Goal: Find specific page/section: Find specific page/section

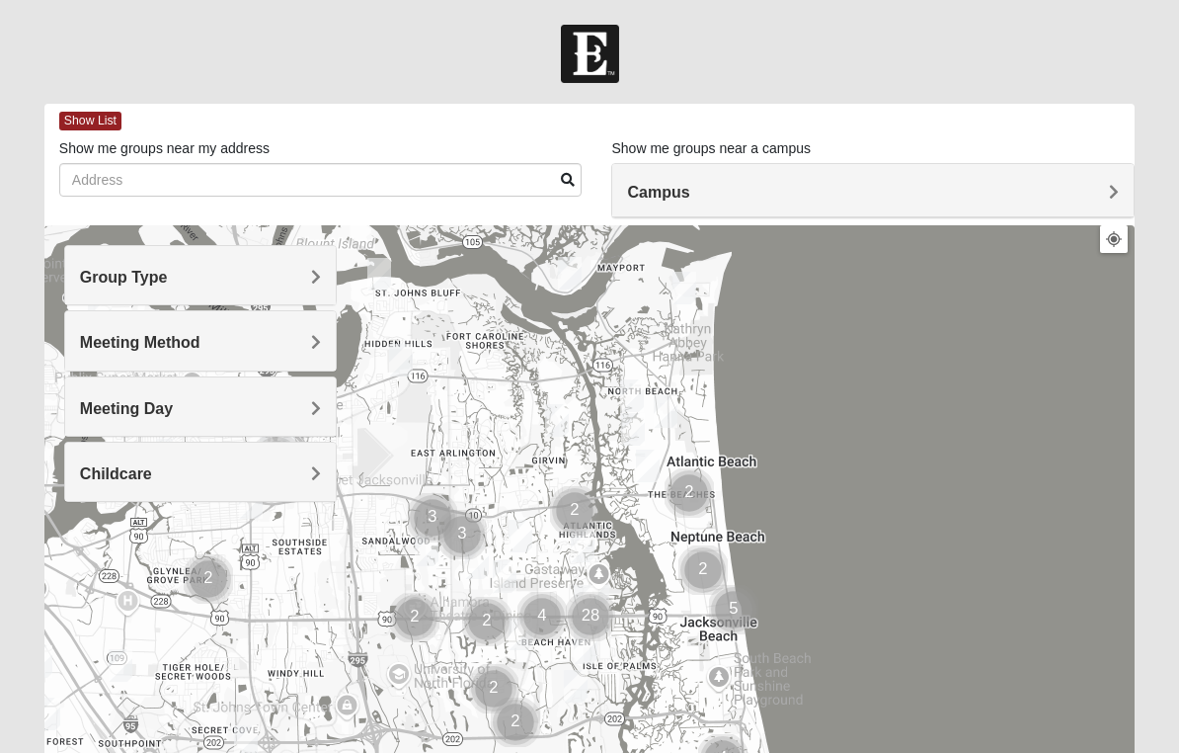
click at [329, 284] on div "Group Type" at bounding box center [200, 275] width 271 height 58
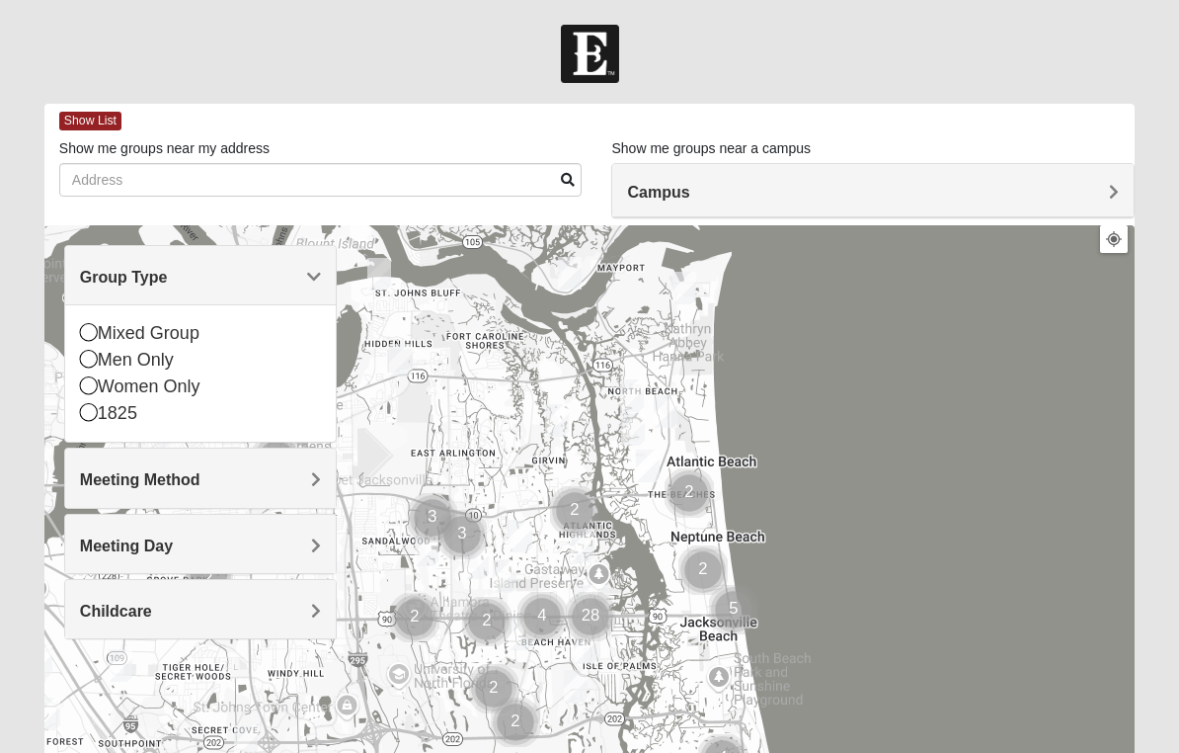
click at [94, 340] on icon at bounding box center [89, 332] width 18 height 18
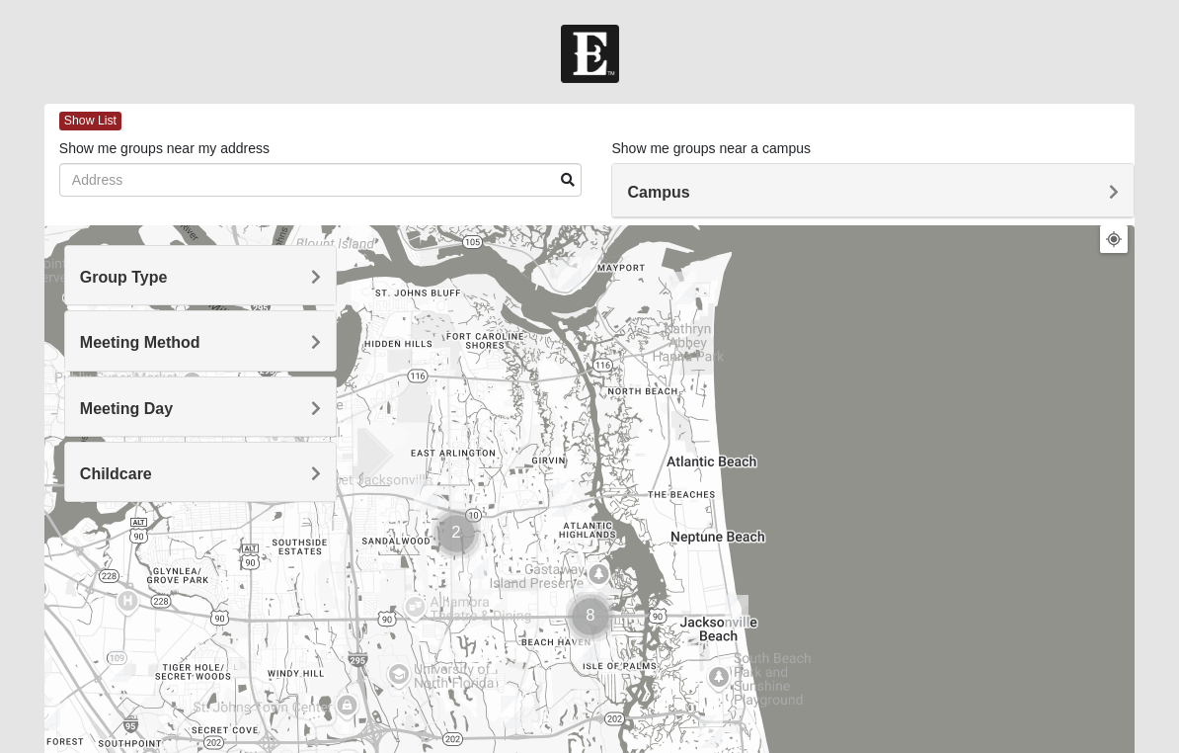
click at [173, 415] on span "Meeting Day" at bounding box center [126, 408] width 93 height 17
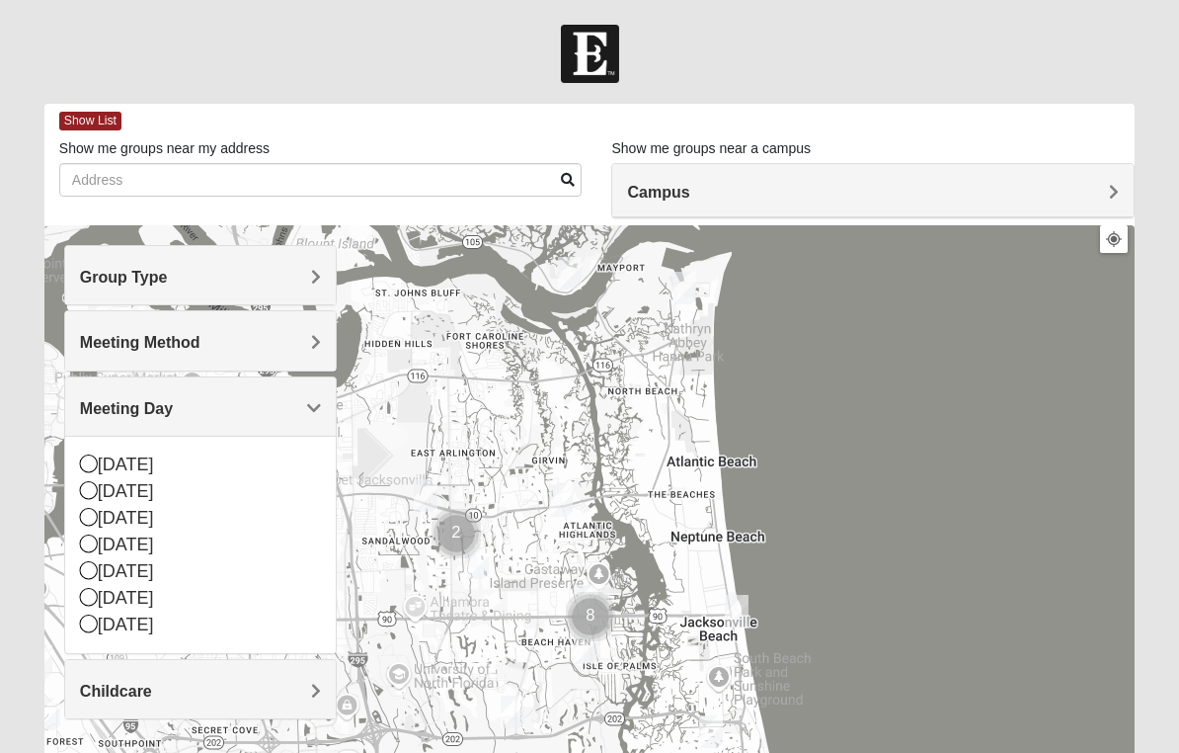
click at [173, 410] on span "Meeting Day" at bounding box center [126, 408] width 93 height 17
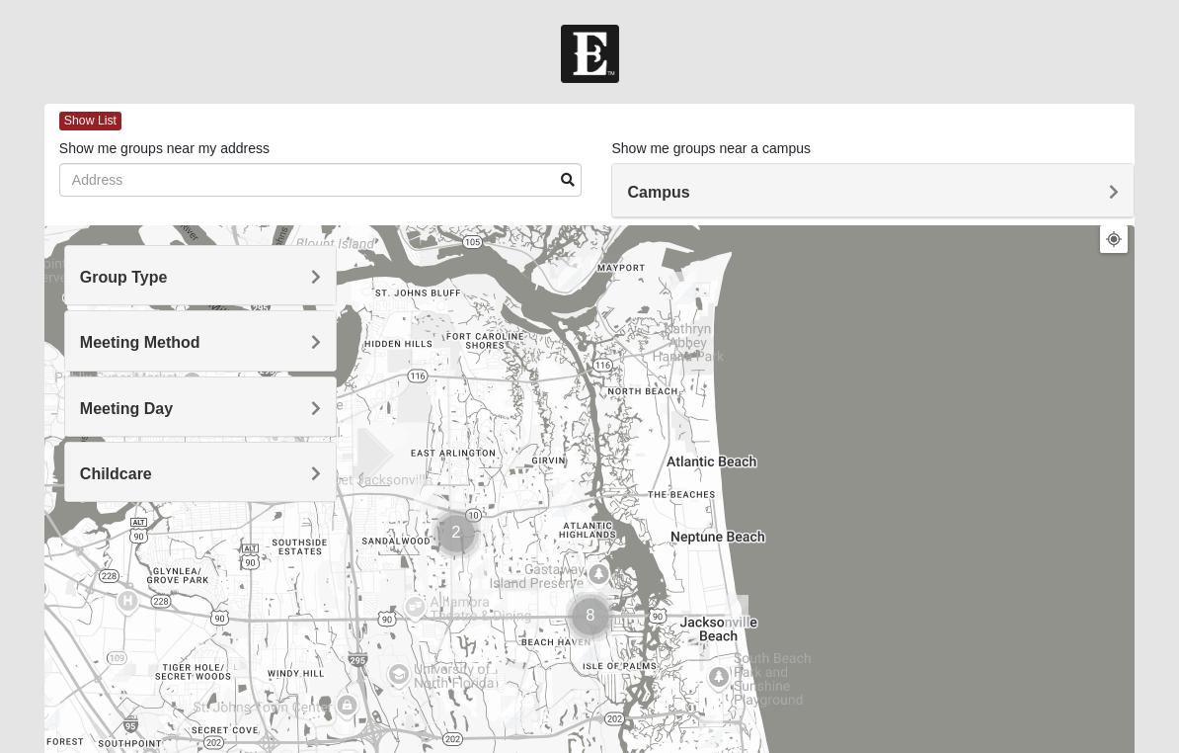
click at [307, 487] on div "Childcare" at bounding box center [200, 472] width 271 height 58
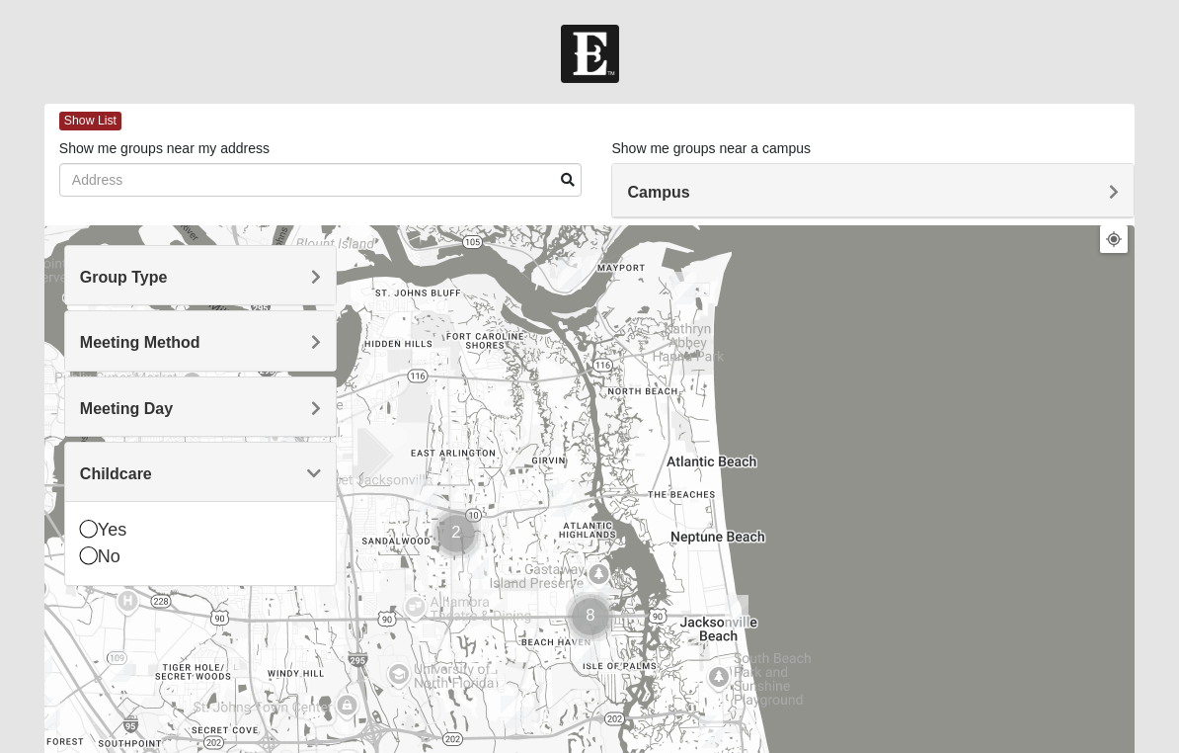
click at [84, 568] on div "No" at bounding box center [200, 556] width 241 height 27
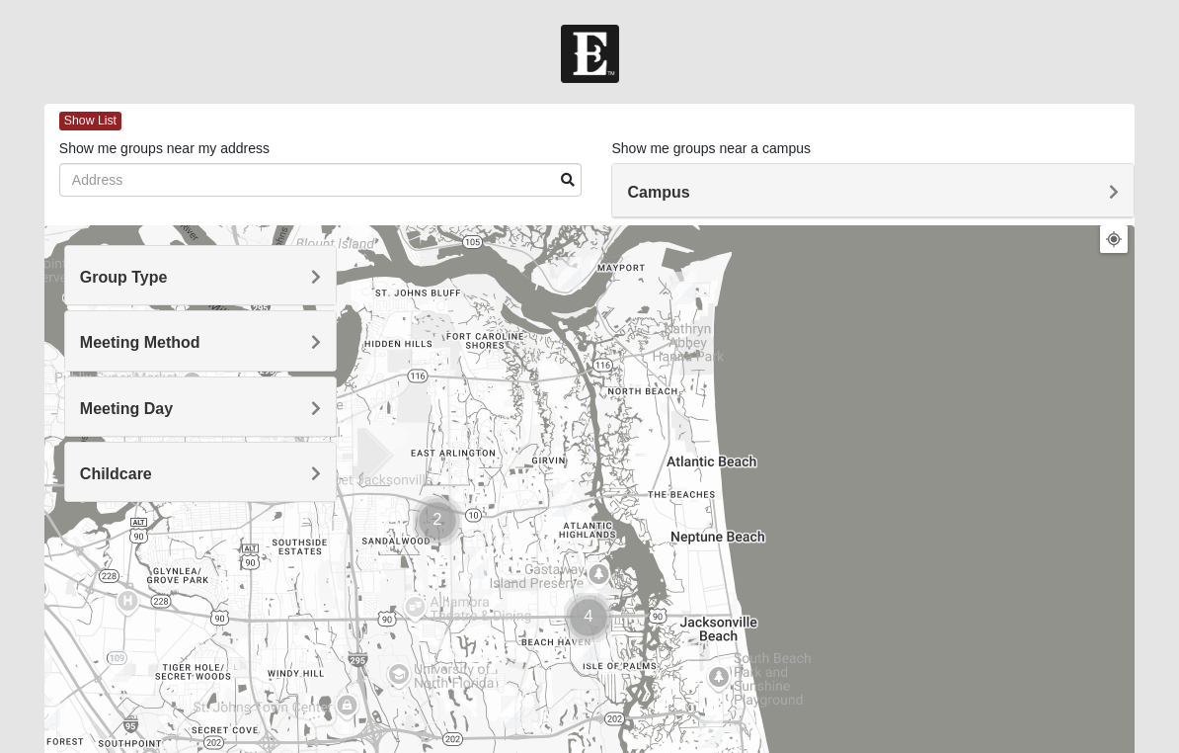
click at [302, 342] on h4 "Meeting Method" at bounding box center [200, 342] width 241 height 19
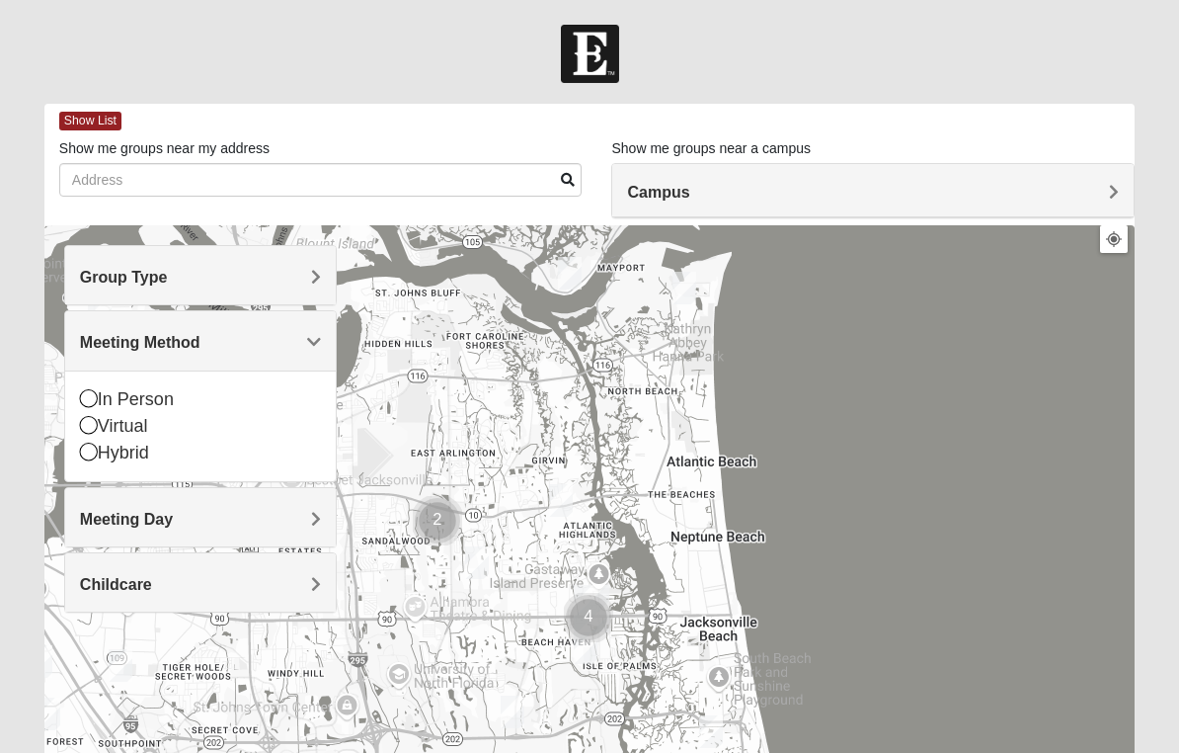
click at [101, 407] on div "In Person" at bounding box center [200, 399] width 241 height 27
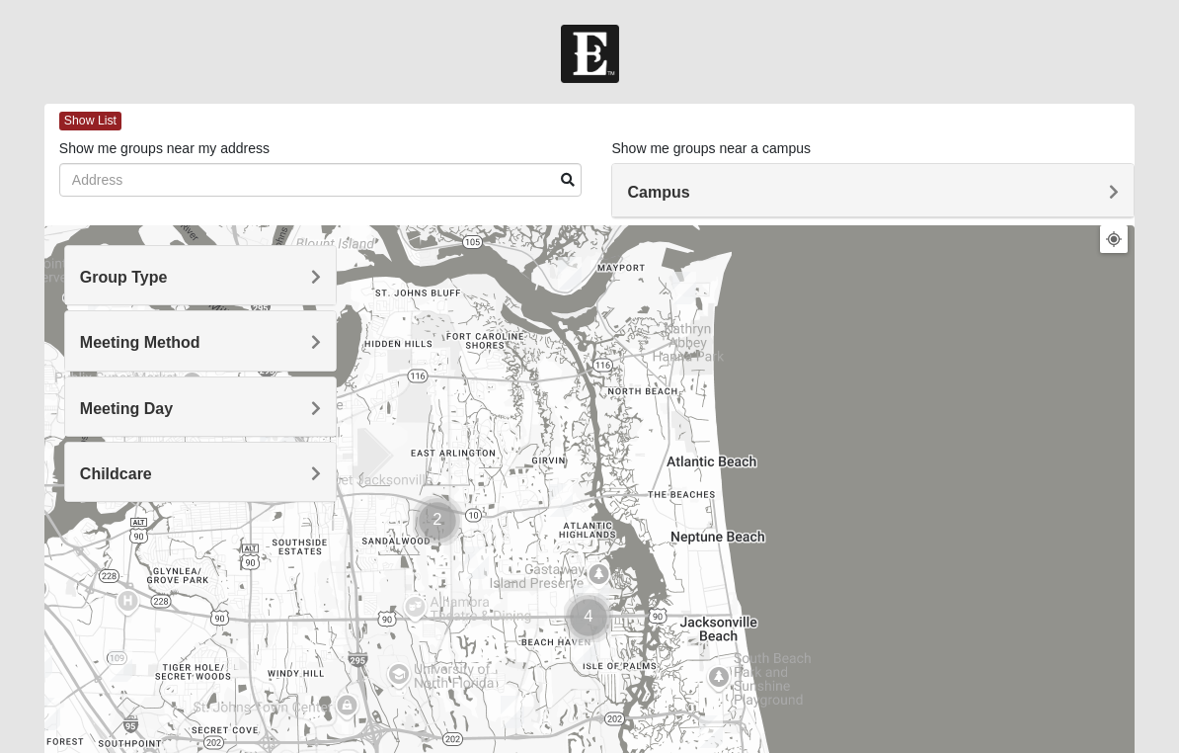
click at [322, 278] on div "Group Type" at bounding box center [200, 275] width 271 height 58
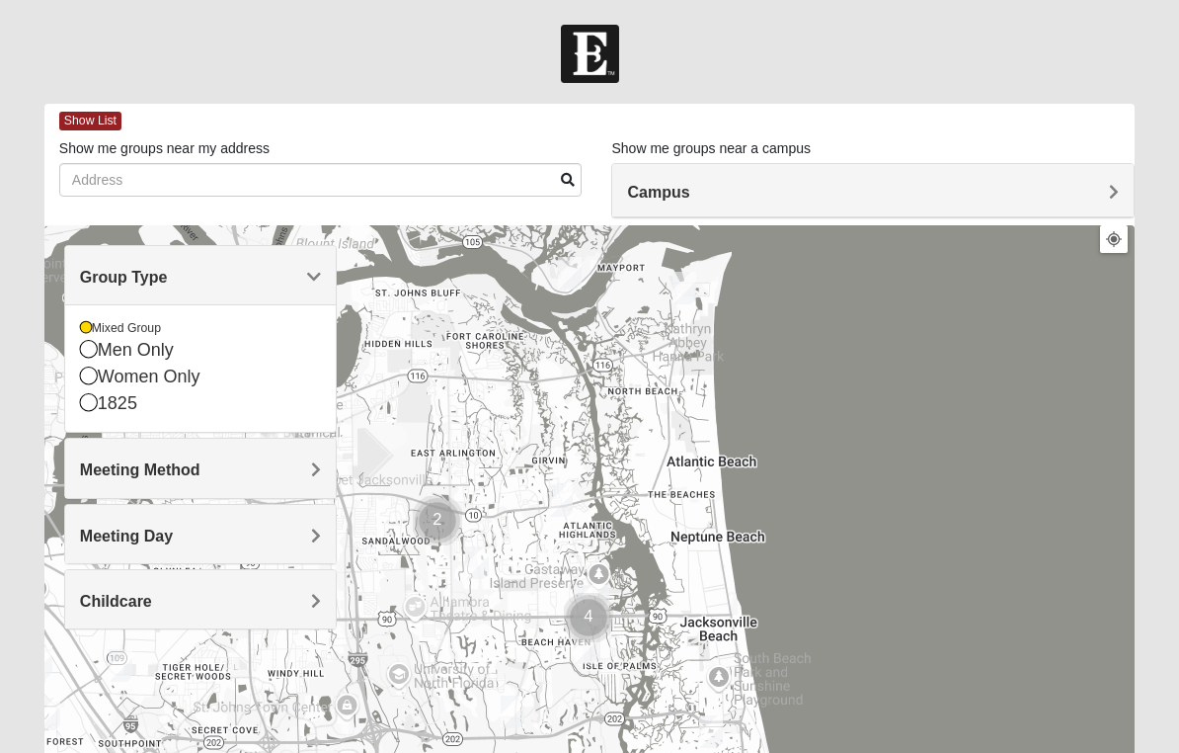
click at [318, 288] on div "Group Type" at bounding box center [200, 275] width 271 height 58
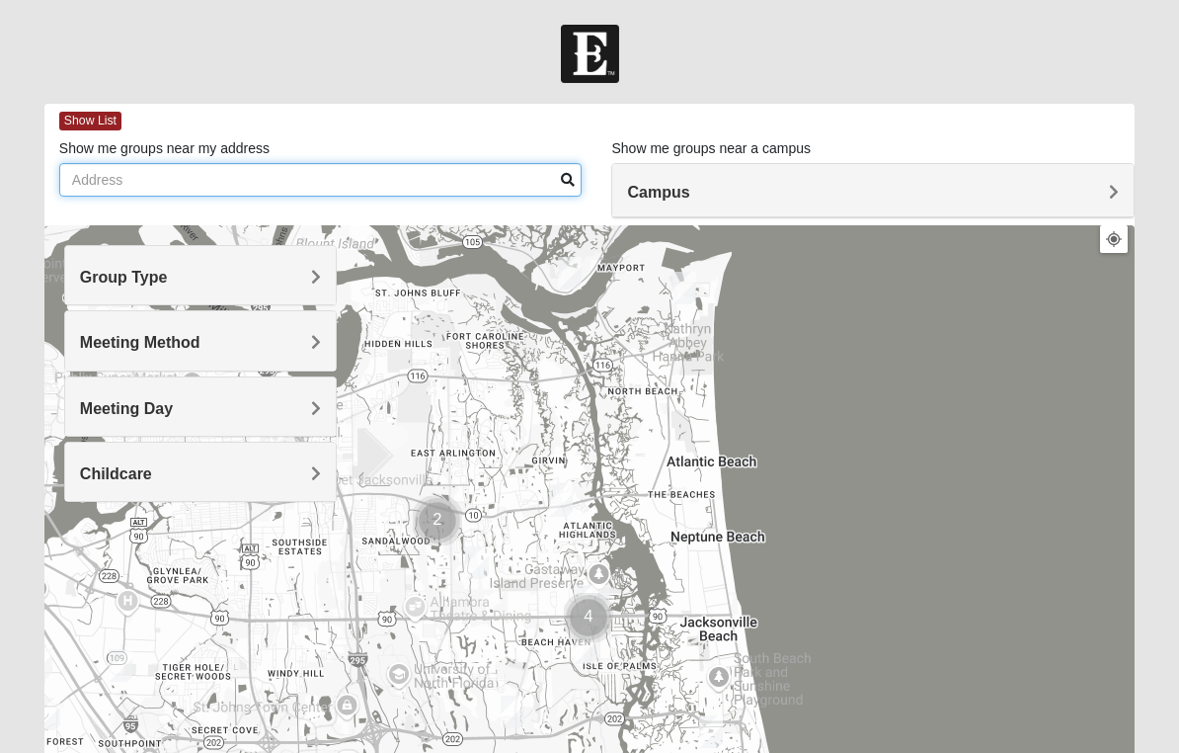
click at [345, 184] on input "Show me groups near my address" at bounding box center [320, 180] width 523 height 34
type input "[STREET_ADDRESS]"
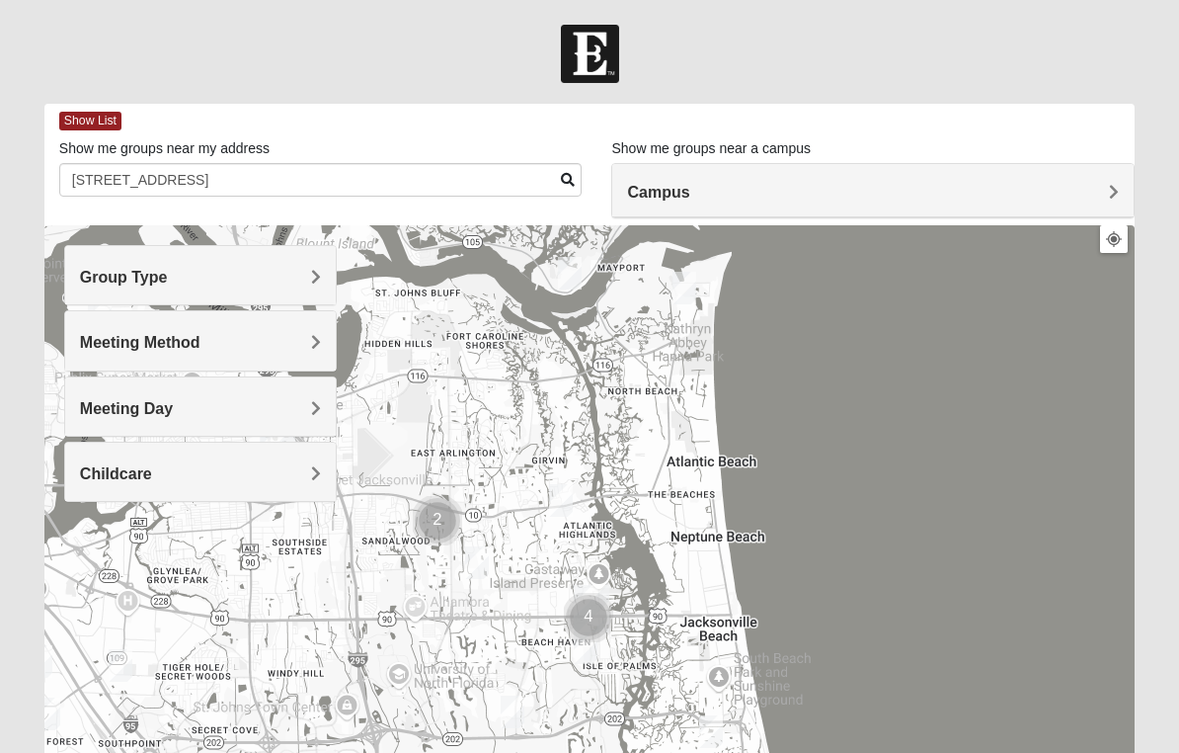
click at [689, 189] on span "Campus" at bounding box center [658, 192] width 62 height 17
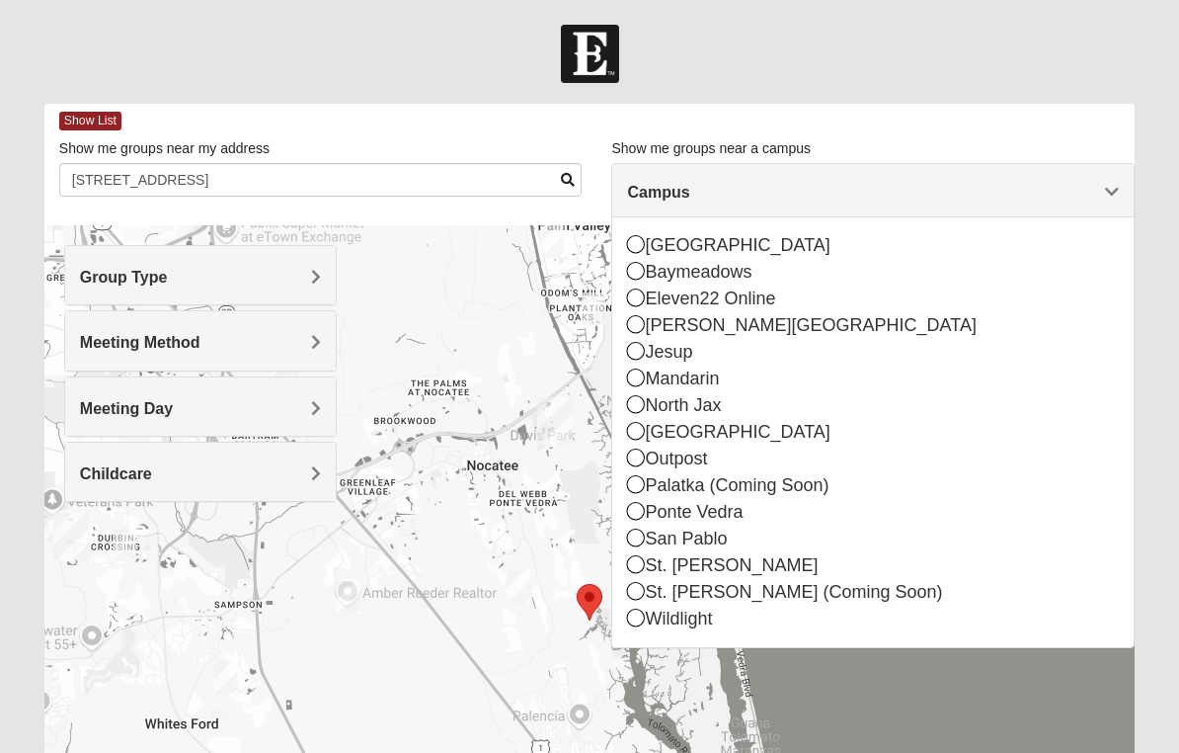
click at [644, 514] on icon at bounding box center [636, 511] width 18 height 18
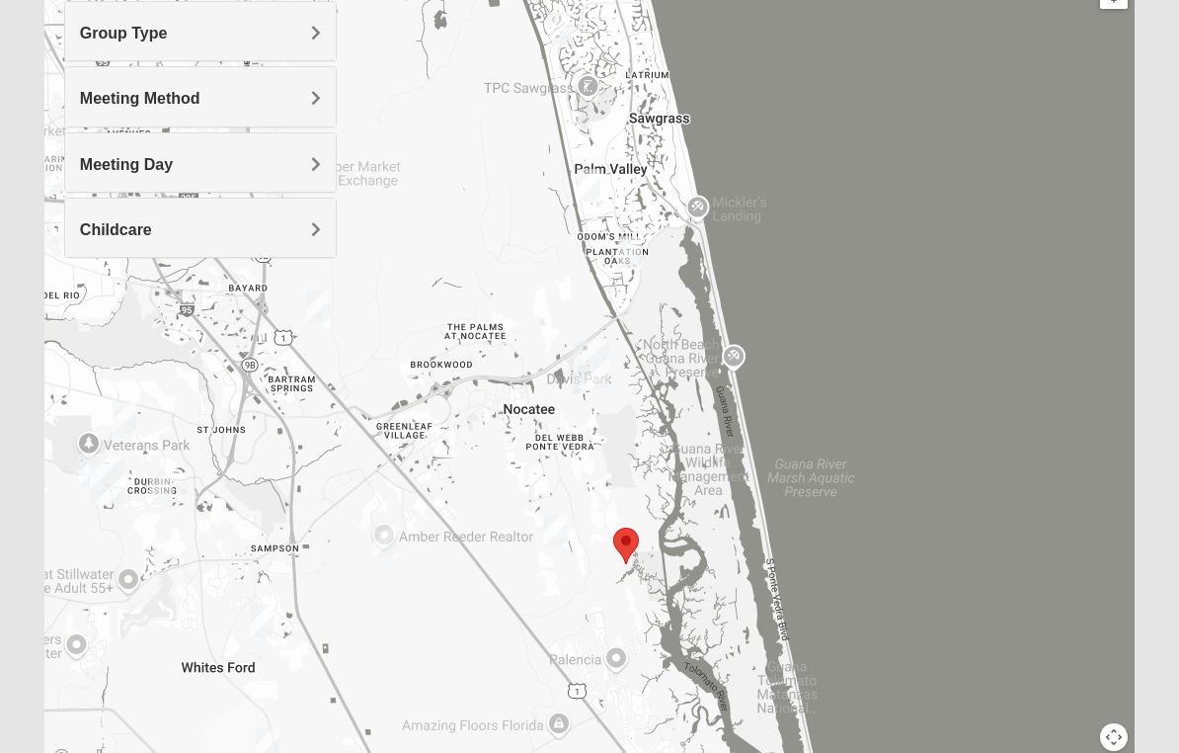
scroll to position [308, 0]
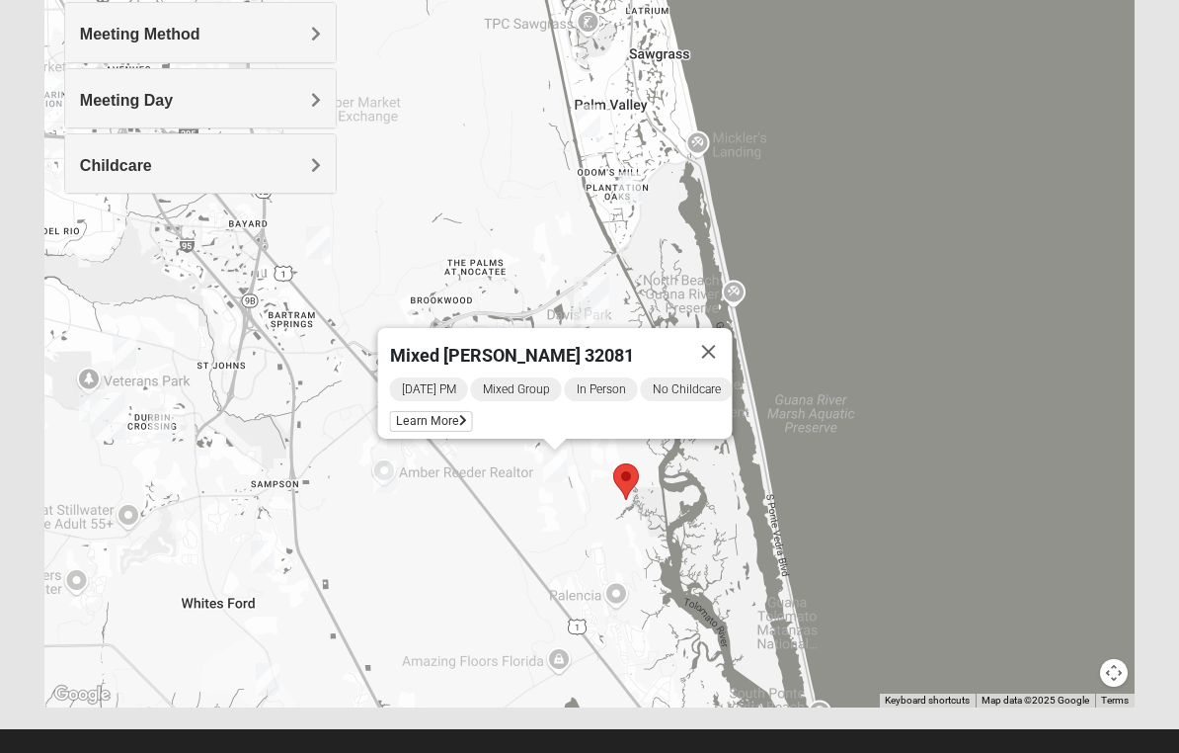
click at [581, 586] on div "Mixed [PERSON_NAME] 32081 [DATE] PM Mixed Group In Person No Childcare Learn Mo…" at bounding box center [589, 312] width 1090 height 790
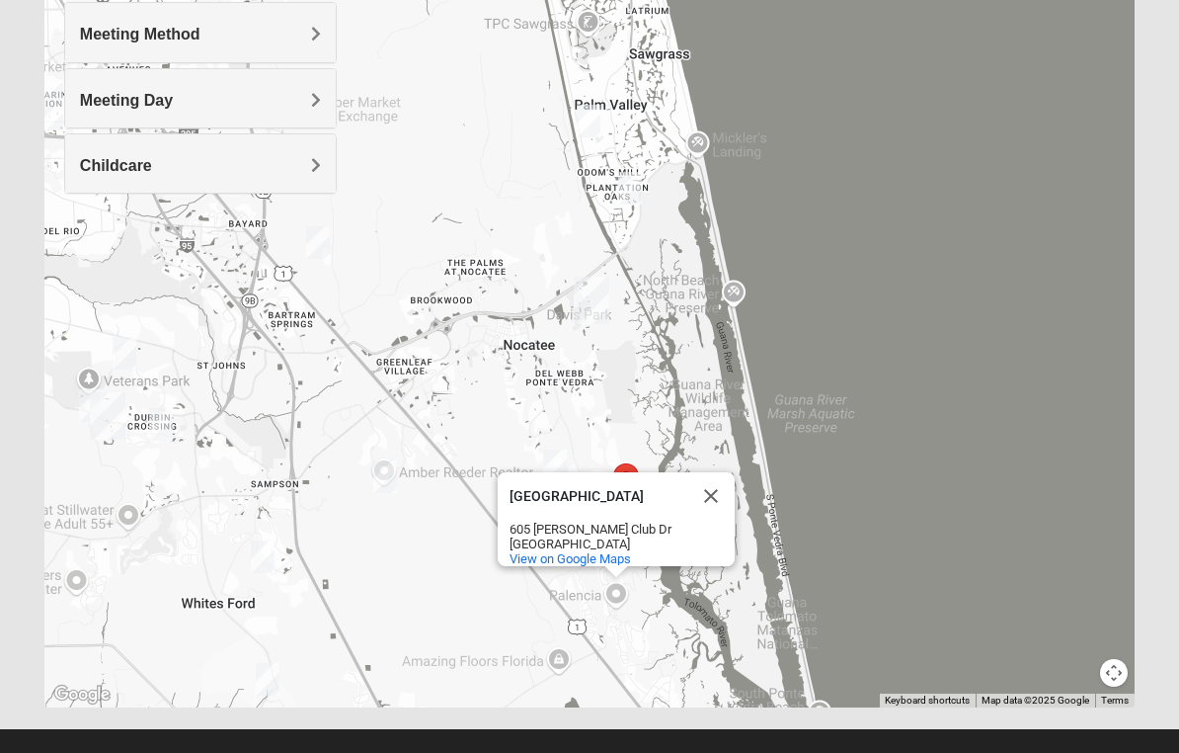
click at [945, 463] on div "[PERSON_NAME] [PERSON_NAME] [STREET_ADDRESS][PERSON_NAME] View on Google Maps" at bounding box center [589, 312] width 1090 height 790
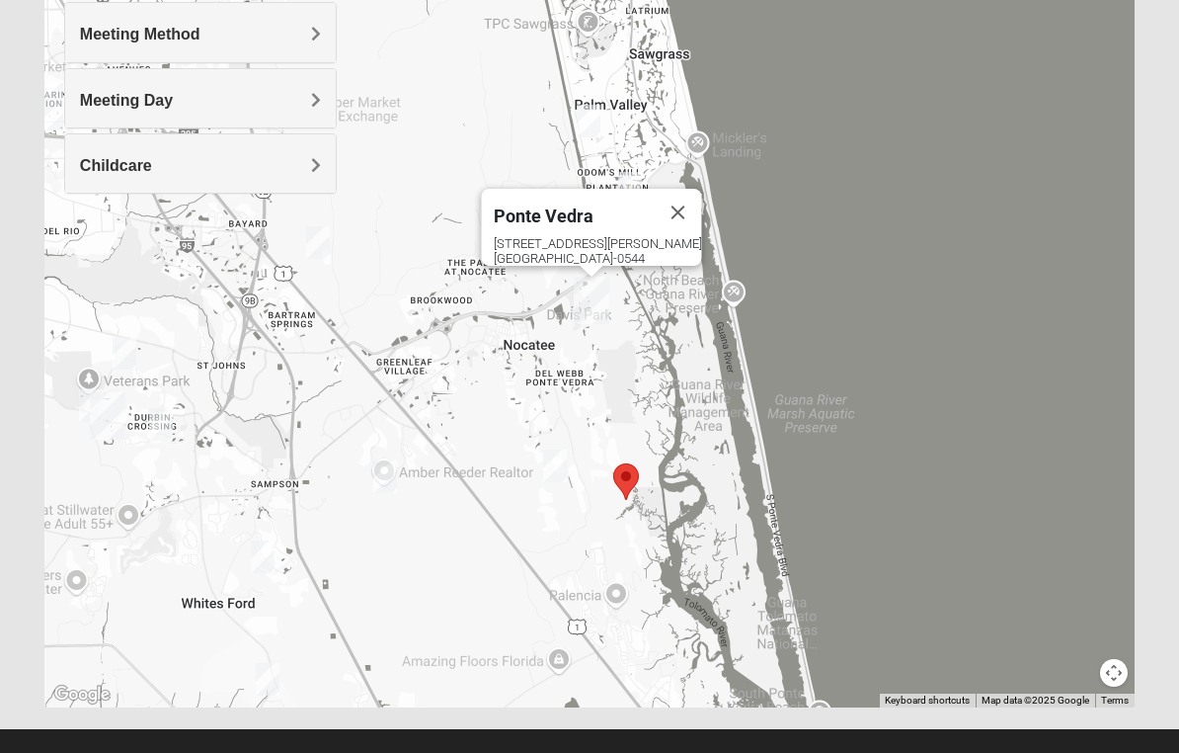
click at [688, 197] on button "Close" at bounding box center [677, 212] width 47 height 47
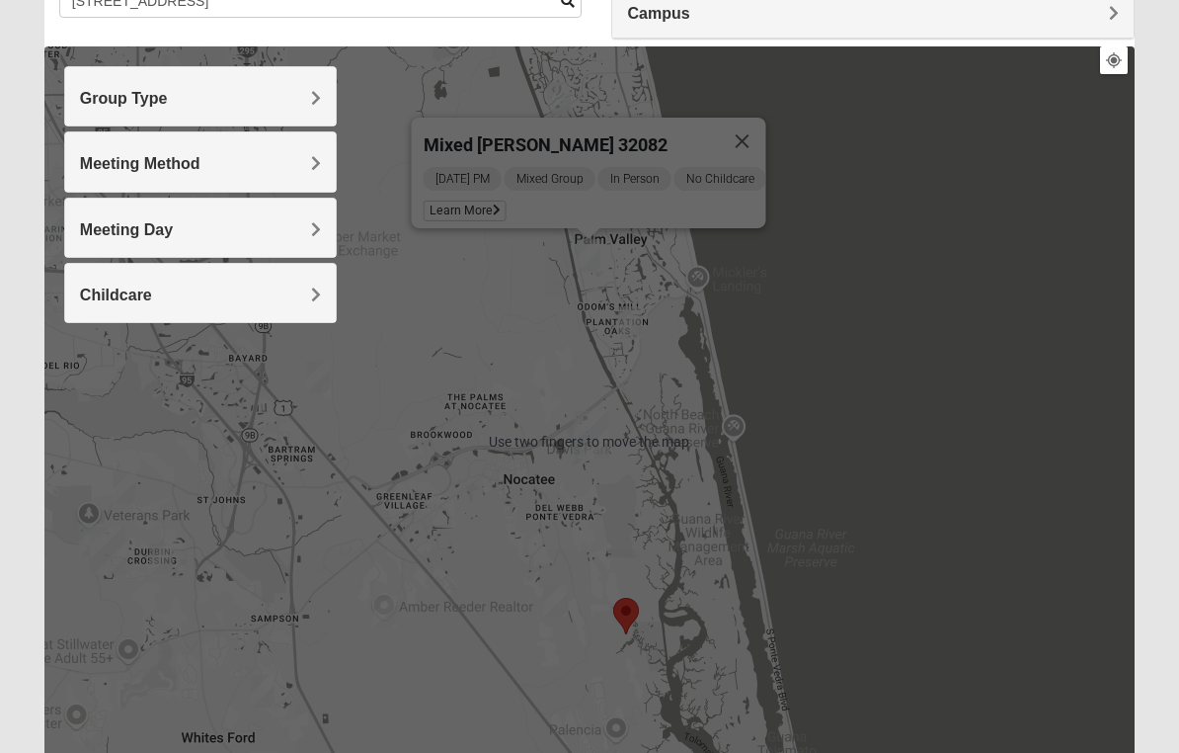
scroll to position [178, 0]
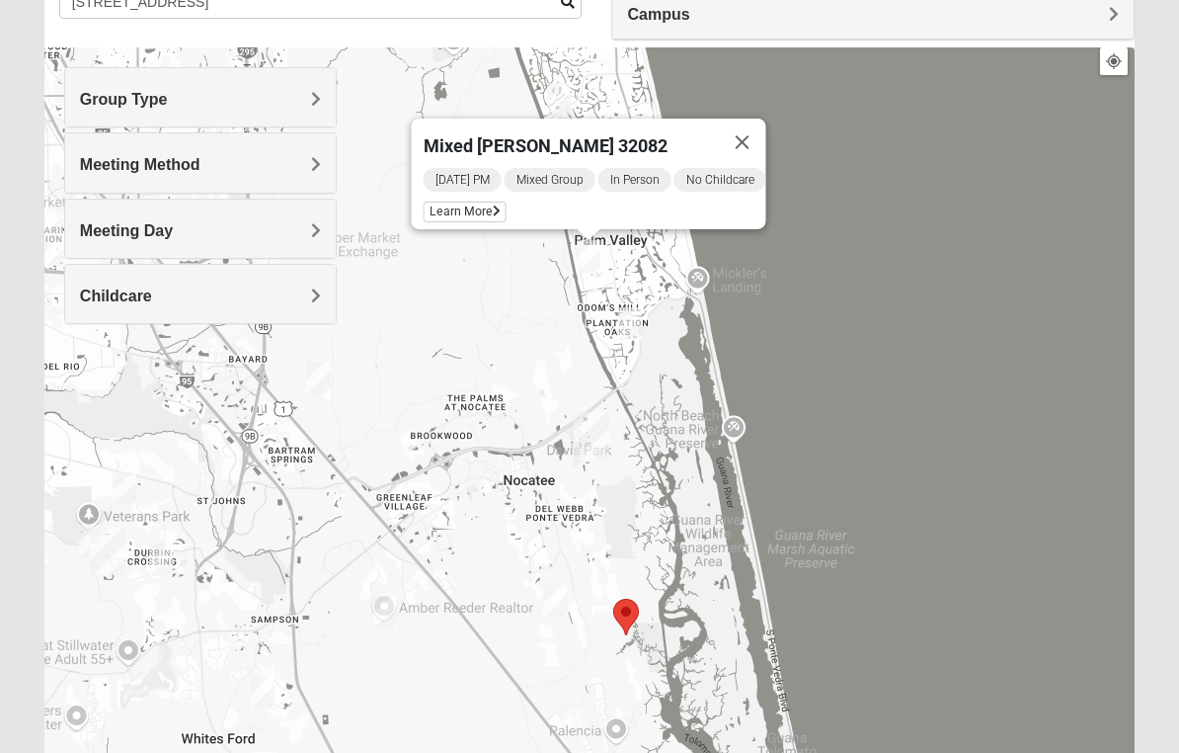
click at [765, 126] on button "Close" at bounding box center [741, 142] width 47 height 47
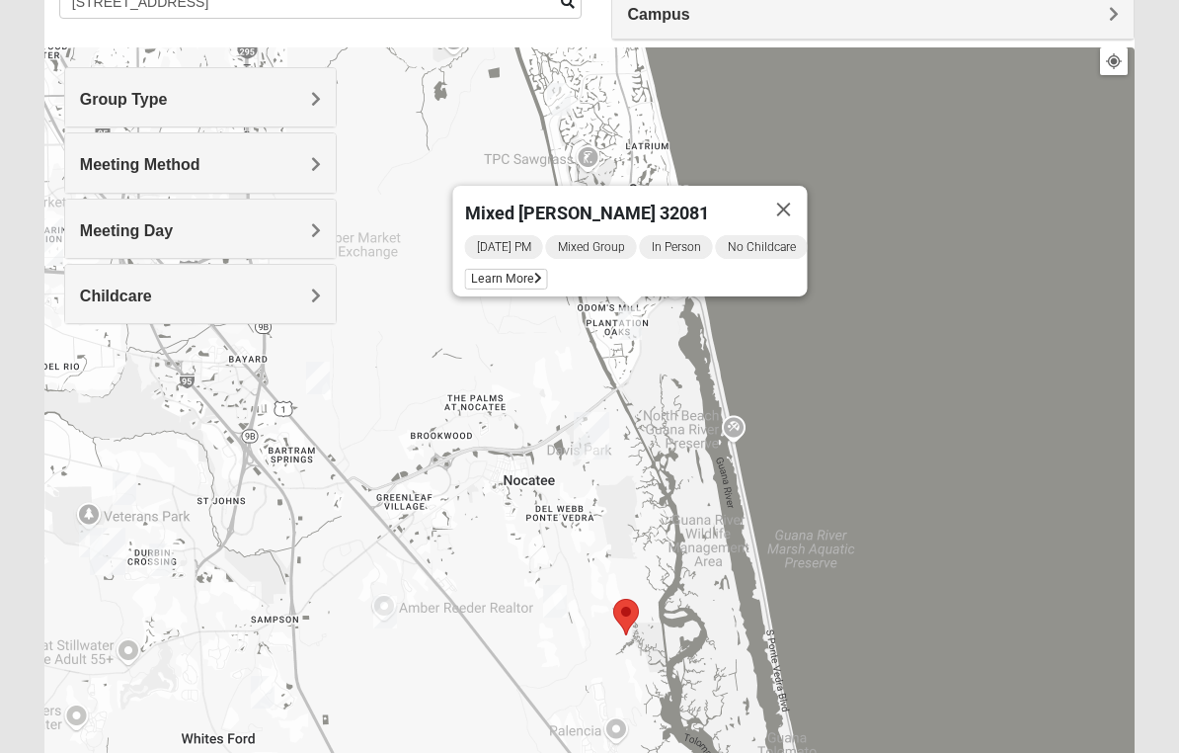
click at [513, 278] on span "Learn More" at bounding box center [505, 279] width 83 height 21
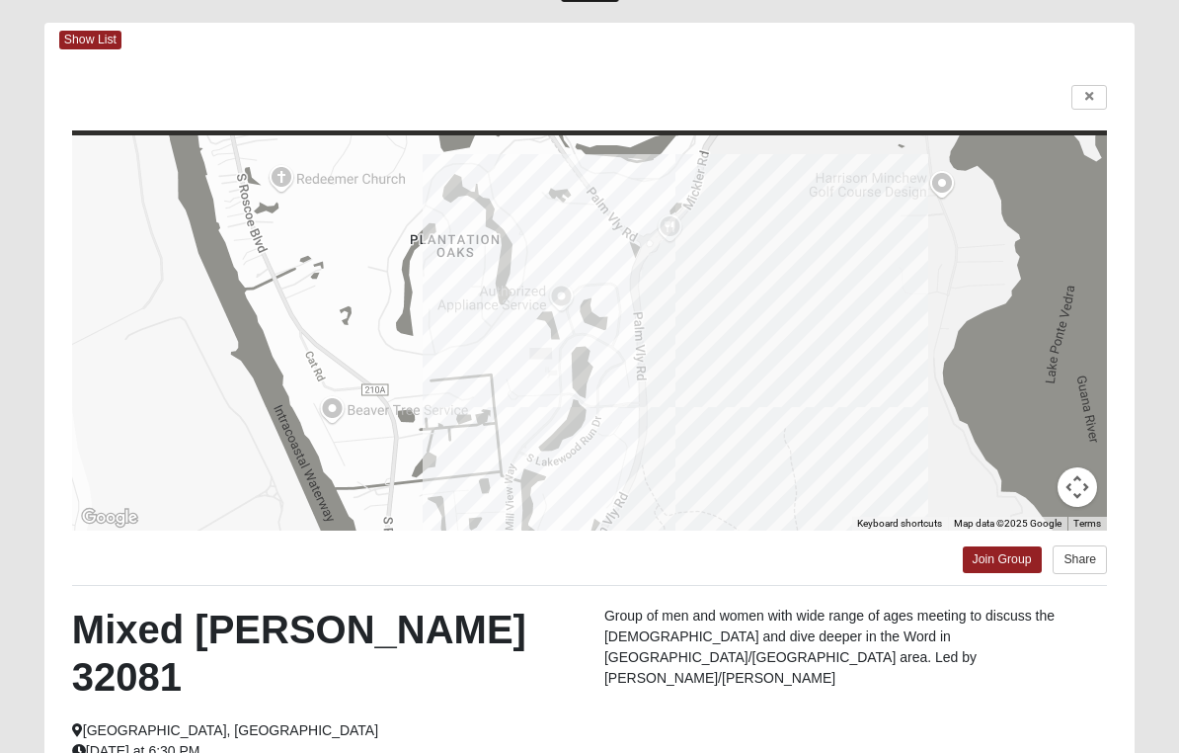
scroll to position [0, 0]
